Goal: Information Seeking & Learning: Check status

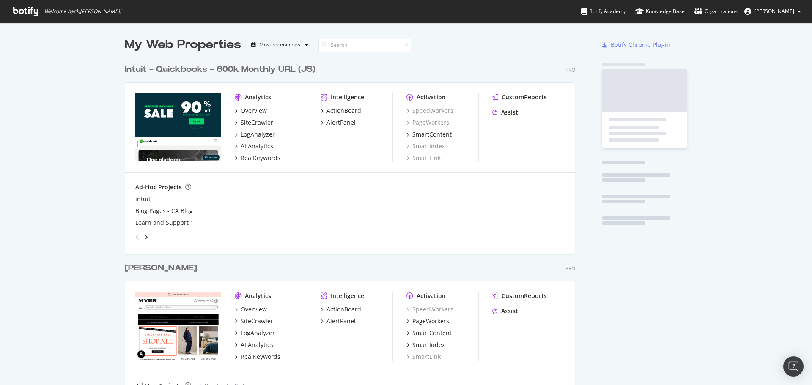
scroll to position [391, 451]
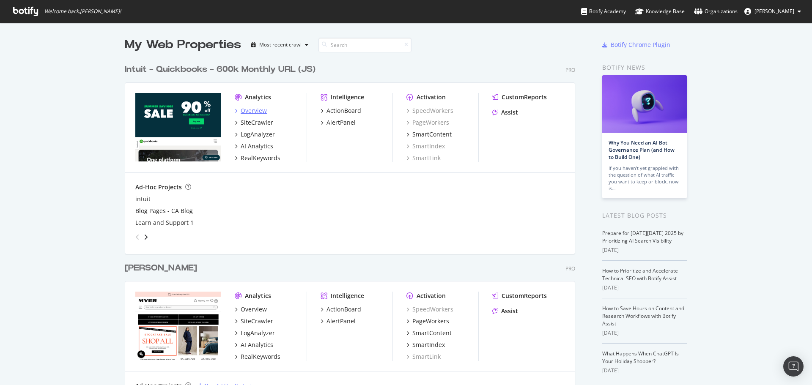
click at [258, 111] on div "Overview" at bounding box center [254, 111] width 26 height 8
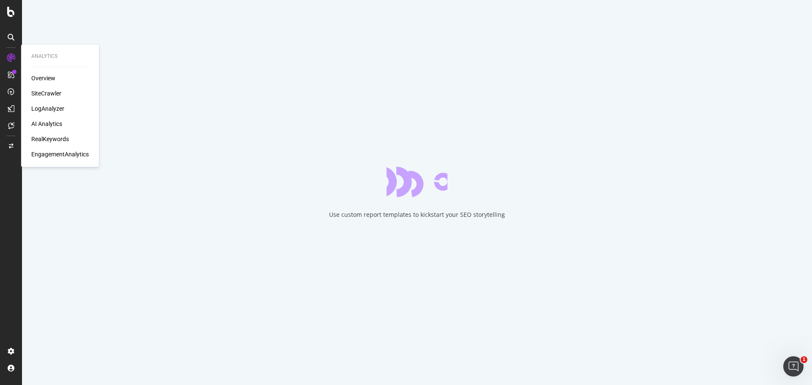
click at [64, 152] on div "EngagementAnalytics" at bounding box center [59, 154] width 57 height 8
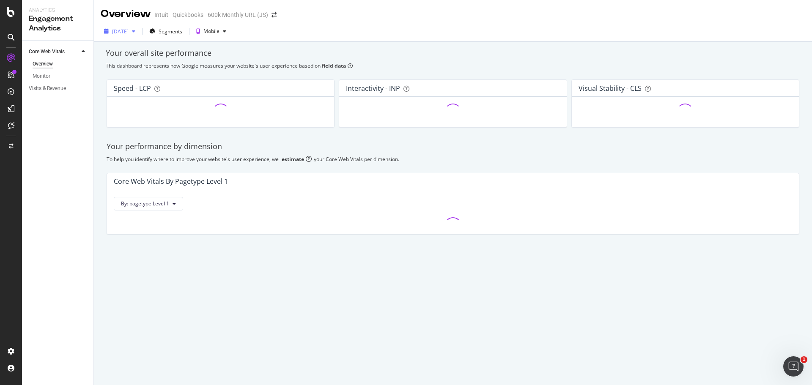
click at [139, 34] on div "[DATE]" at bounding box center [120, 31] width 38 height 13
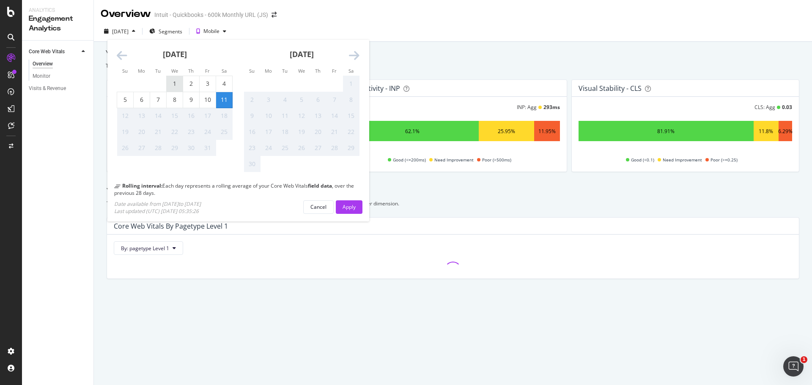
click at [169, 84] on div "1" at bounding box center [175, 83] width 16 height 8
click at [447, 63] on div "This dashboard represents how Google measures your website's user experience ba…" at bounding box center [453, 65] width 694 height 7
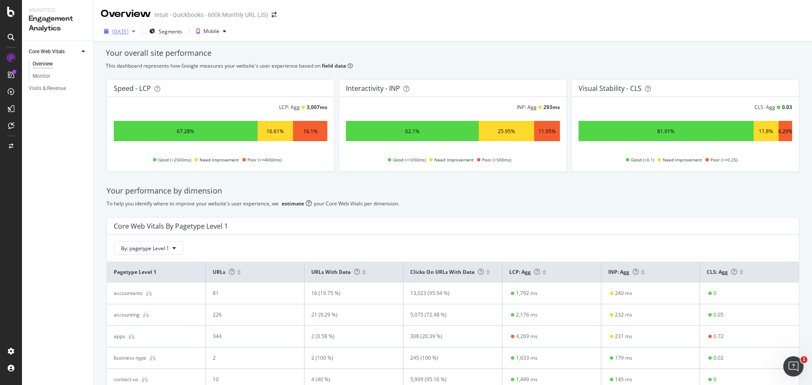
click at [129, 31] on div "[DATE]" at bounding box center [120, 31] width 16 height 7
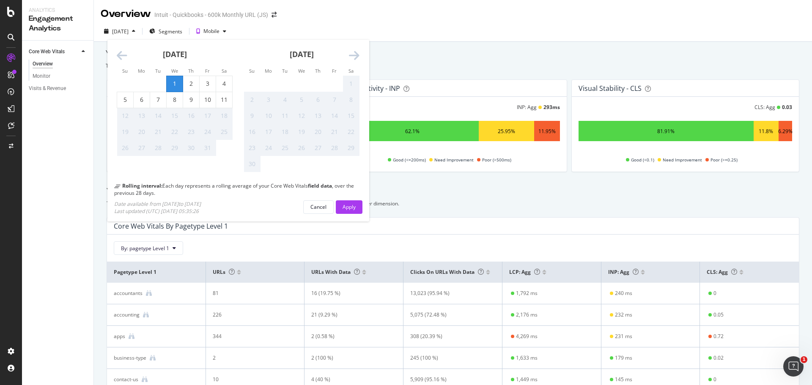
click at [116, 58] on div "[DATE] 1 2 3 4 5 6 7 8 9 10 11 12 13 14 15 16 17 18 19 20 21 22 23 24 25 26 27 …" at bounding box center [174, 98] width 127 height 117
click at [123, 55] on icon "Move backward to switch to the previous month." at bounding box center [122, 56] width 11 height 12
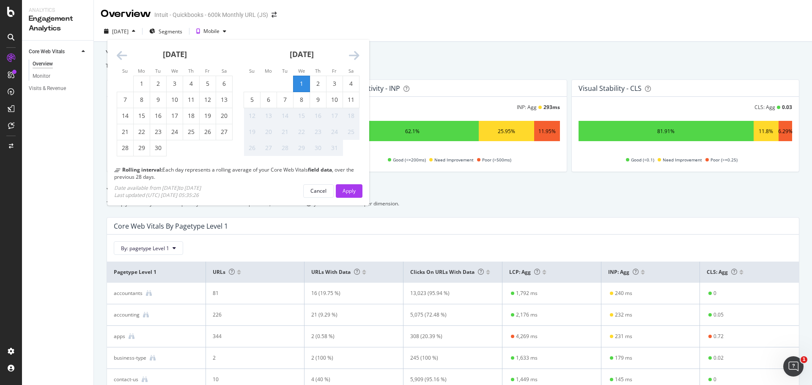
click at [123, 55] on icon "Move backward to switch to the previous month." at bounding box center [122, 56] width 11 height 12
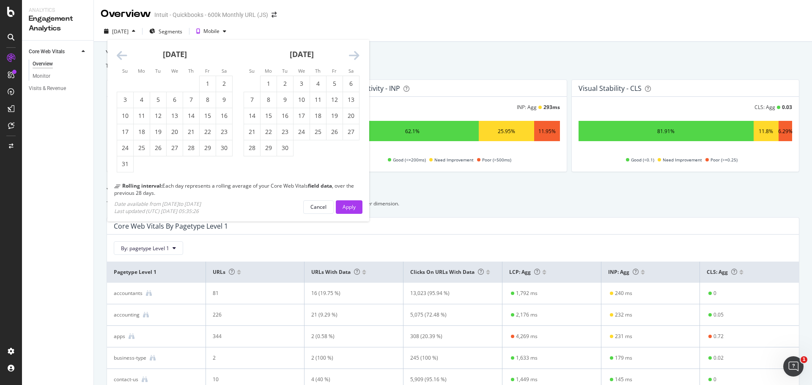
click at [123, 55] on icon "Move backward to switch to the previous month." at bounding box center [122, 56] width 11 height 12
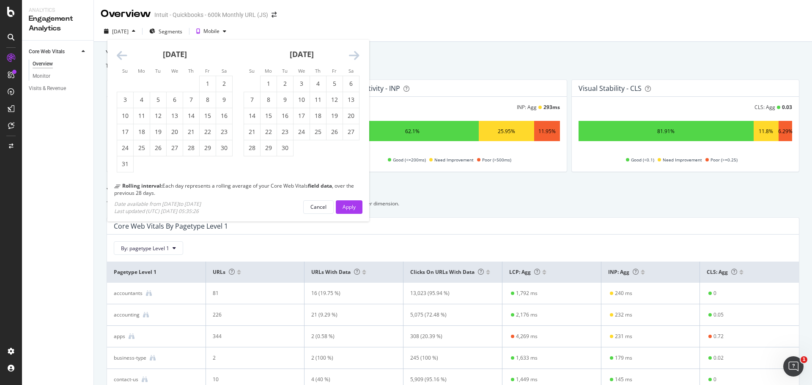
click at [123, 55] on icon "Move backward to switch to the previous month." at bounding box center [122, 56] width 11 height 12
click at [120, 57] on icon "Move backward to switch to the previous month." at bounding box center [122, 56] width 11 height 12
click at [347, 54] on div "[DATE]" at bounding box center [301, 58] width 116 height 36
click at [355, 56] on icon "Move forward to switch to the next month." at bounding box center [354, 56] width 11 height 12
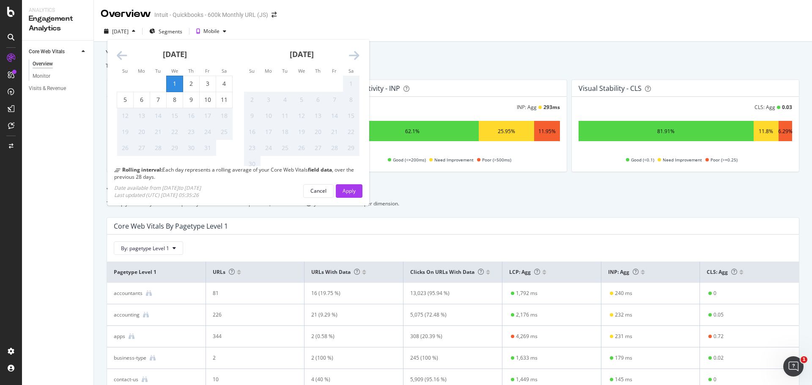
click at [123, 58] on icon "Move backward to switch to the previous month." at bounding box center [122, 56] width 11 height 12
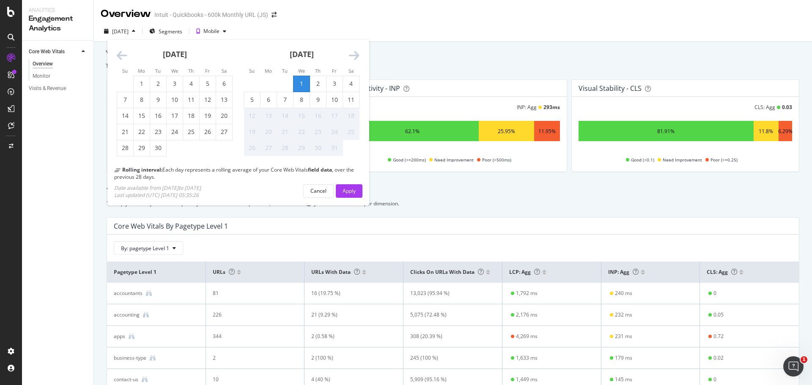
click at [122, 58] on icon "Move backward to switch to the previous month." at bounding box center [122, 56] width 11 height 12
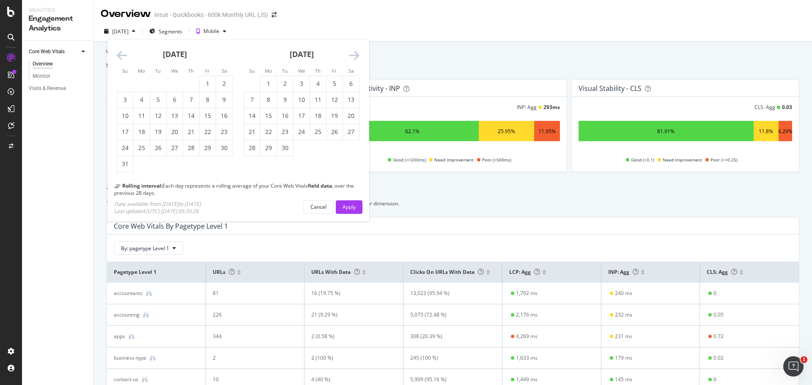
click at [121, 57] on icon "Move backward to switch to the previous month." at bounding box center [122, 56] width 11 height 12
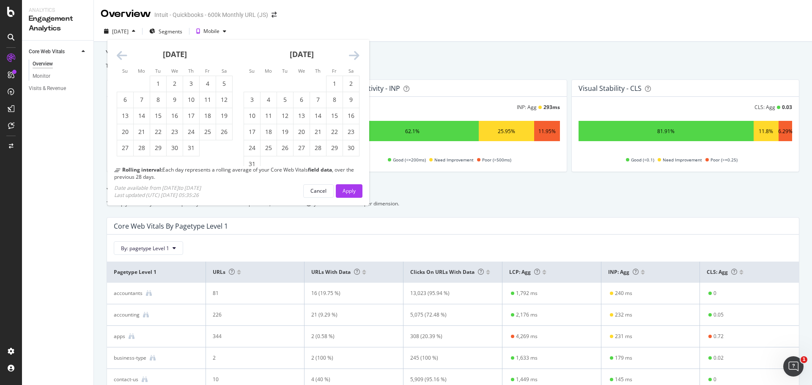
click at [121, 57] on icon "Move backward to switch to the previous month." at bounding box center [122, 56] width 11 height 12
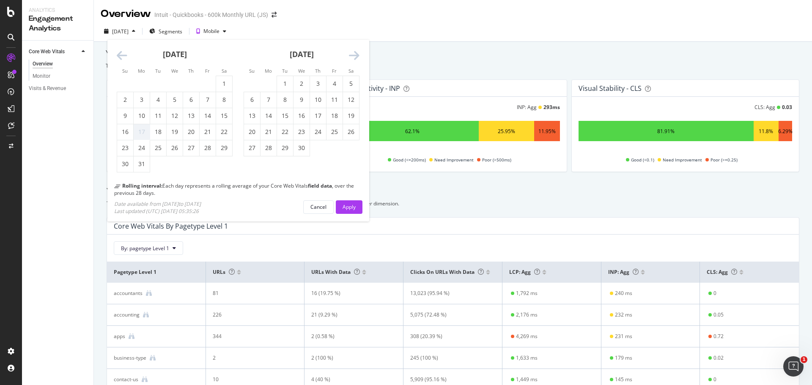
click at [121, 57] on icon "Move backward to switch to the previous month." at bounding box center [122, 56] width 11 height 12
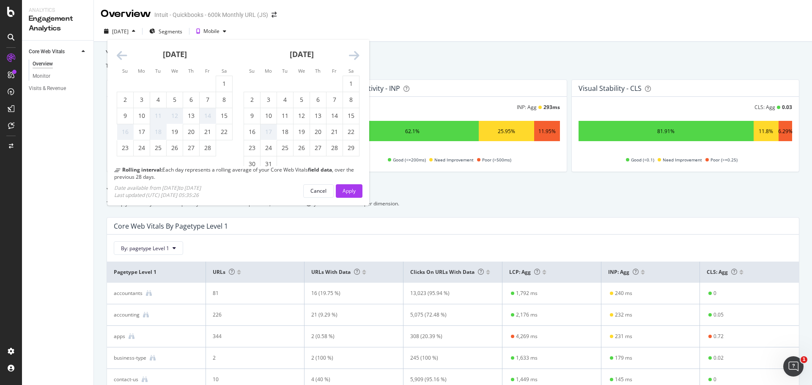
click at [121, 57] on icon "Move backward to switch to the previous month." at bounding box center [122, 56] width 11 height 12
click at [123, 55] on icon "Move backward to switch to the previous month." at bounding box center [122, 56] width 11 height 12
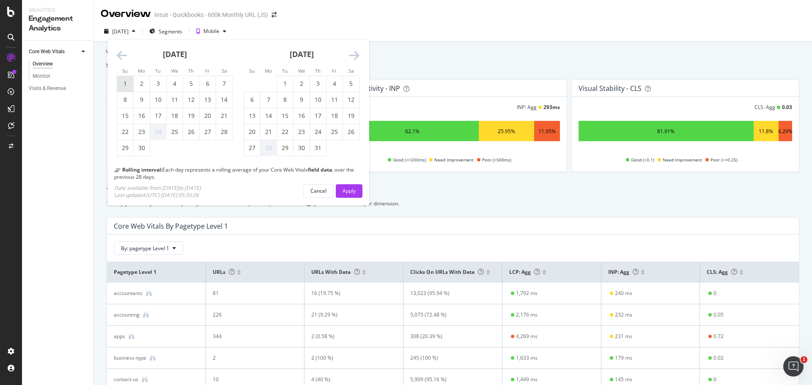
click at [127, 85] on div "1" at bounding box center [125, 83] width 16 height 8
click at [343, 186] on div "Apply" at bounding box center [348, 191] width 13 height 13
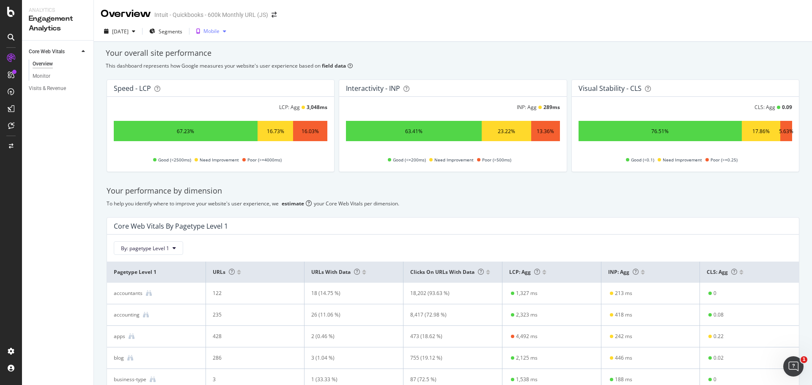
click at [224, 35] on div "Mobile" at bounding box center [211, 31] width 37 height 13
click at [229, 59] on div "Desktop" at bounding box center [236, 59] width 19 height 7
